Goal: Task Accomplishment & Management: Use online tool/utility

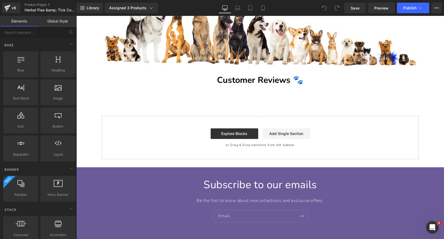
scroll to position [2526, 0]
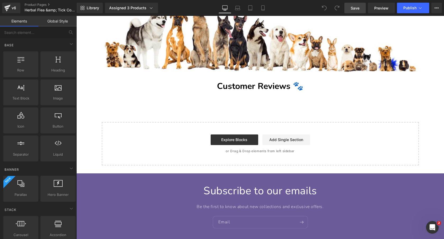
click at [353, 8] on span "Save" at bounding box center [355, 8] width 9 height 6
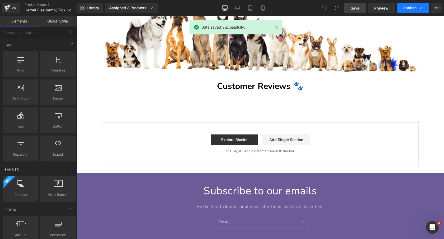
click at [411, 10] on span "Publish" at bounding box center [409, 8] width 13 height 4
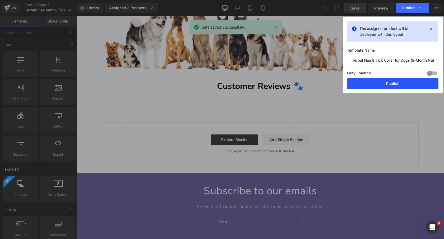
click at [367, 81] on button "Publish" at bounding box center [392, 83] width 91 height 11
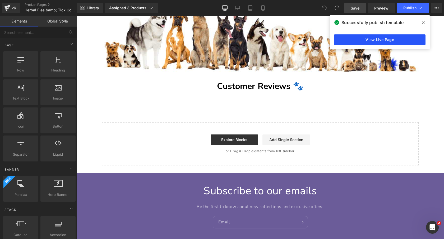
click at [380, 41] on link "View Live Page" at bounding box center [379, 39] width 91 height 11
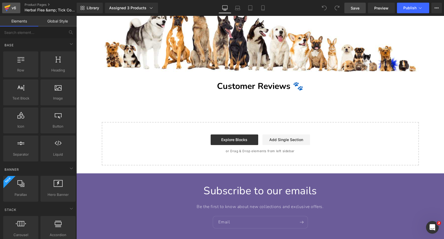
click at [7, 5] on icon at bounding box center [7, 7] width 6 height 13
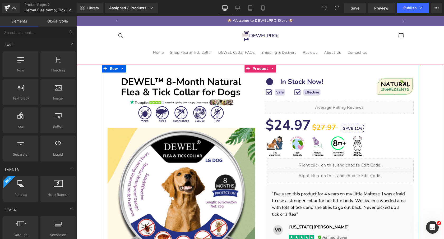
click at [346, 104] on div "Liquid" at bounding box center [340, 107] width 148 height 13
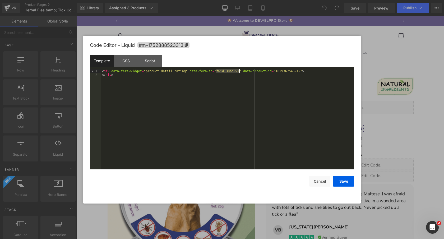
drag, startPoint x: 216, startPoint y: 72, endPoint x: 239, endPoint y: 72, distance: 23.3
click at [239, 72] on div "< div data-fera-widget = "product_detail_rating" data-fera-id = "fwid_38bnJvI" …" at bounding box center [227, 122] width 253 height 107
click at [340, 180] on button "Save" at bounding box center [343, 181] width 21 height 11
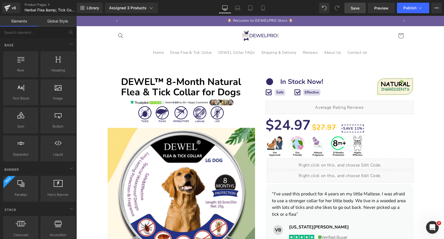
click at [358, 7] on span "Save" at bounding box center [355, 8] width 9 height 6
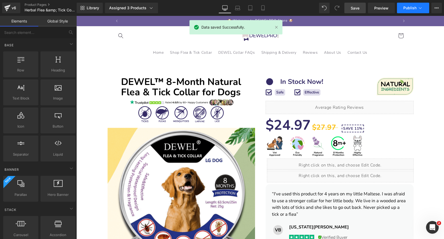
click at [414, 7] on span "Publish" at bounding box center [409, 8] width 13 height 4
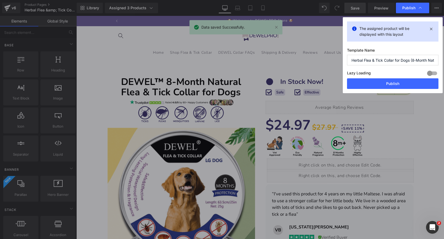
click at [368, 89] on div "The assigned product will be displayed with this layout Template Name Herbal Fl…" at bounding box center [393, 55] width 100 height 76
click at [363, 87] on button "Publish" at bounding box center [392, 83] width 91 height 11
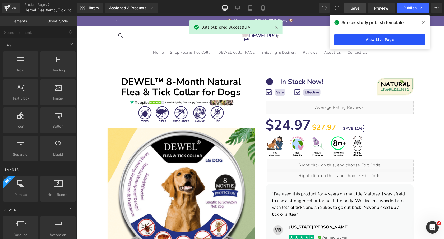
click at [367, 40] on link "View Live Page" at bounding box center [379, 39] width 91 height 11
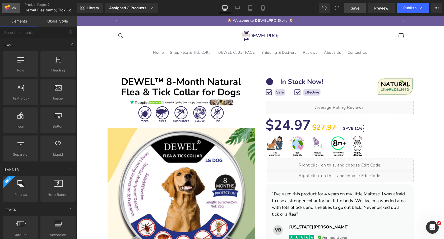
click at [5, 6] on icon at bounding box center [7, 7] width 6 height 13
